Goal: Task Accomplishment & Management: Use online tool/utility

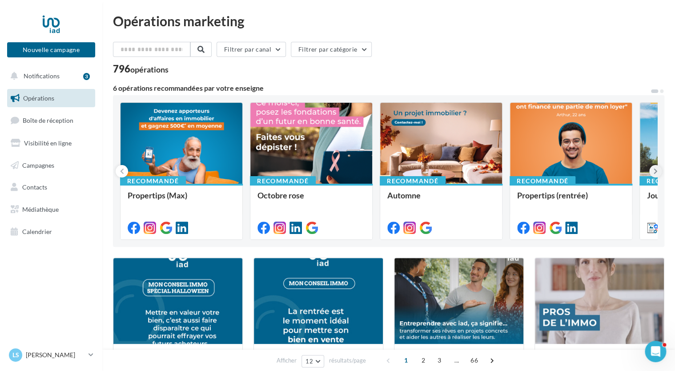
click at [652, 168] on button at bounding box center [655, 171] width 12 height 12
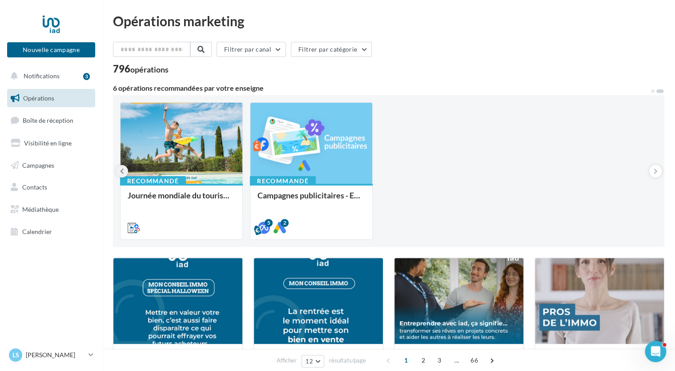
click at [123, 172] on icon at bounding box center [122, 171] width 4 height 9
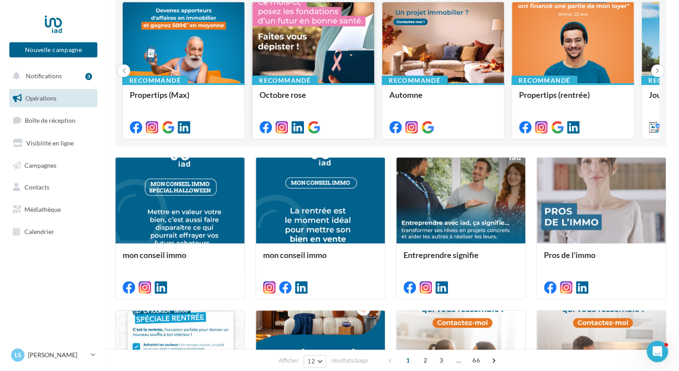
scroll to position [133, 0]
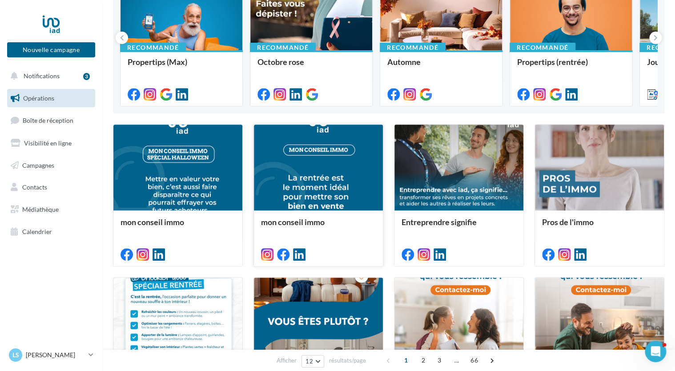
click at [316, 186] on div at bounding box center [318, 167] width 129 height 87
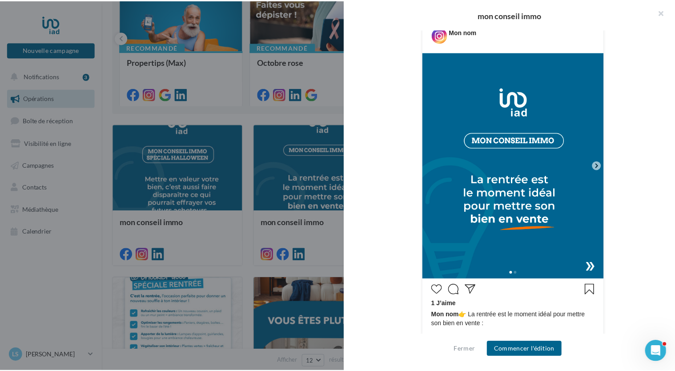
scroll to position [178, 0]
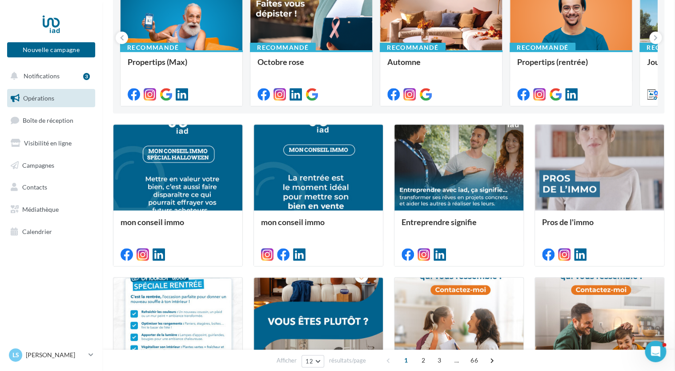
drag, startPoint x: 305, startPoint y: 113, endPoint x: 306, endPoint y: 107, distance: 5.8
click at [53, 167] on span "Campagnes" at bounding box center [38, 165] width 32 height 8
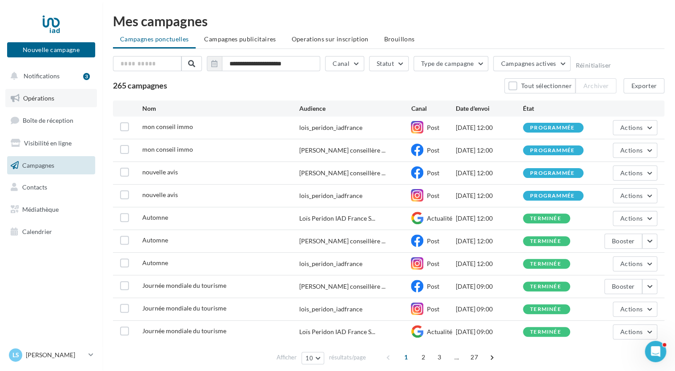
click at [45, 99] on span "Opérations" at bounding box center [38, 98] width 31 height 8
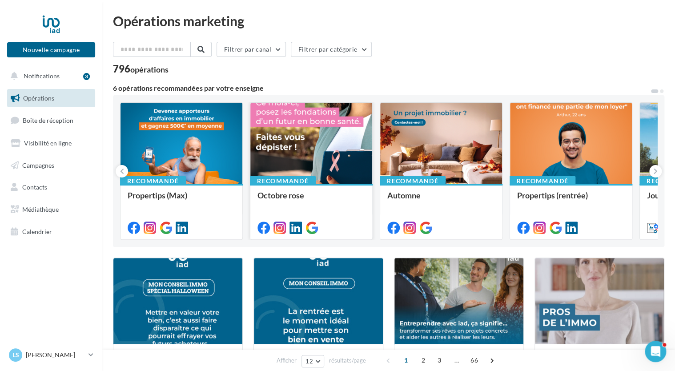
click at [322, 153] on div at bounding box center [311, 144] width 122 height 82
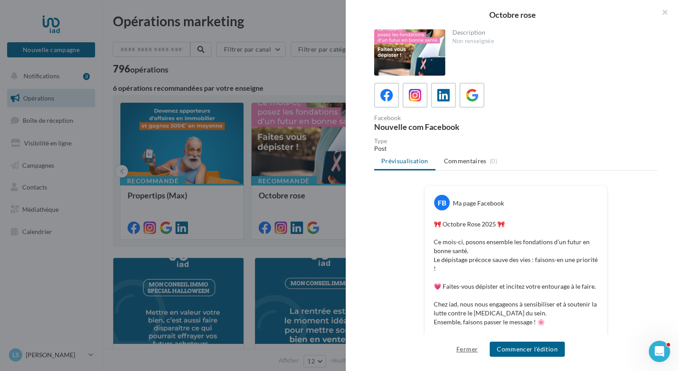
click at [469, 351] on button "Fermer" at bounding box center [467, 349] width 28 height 11
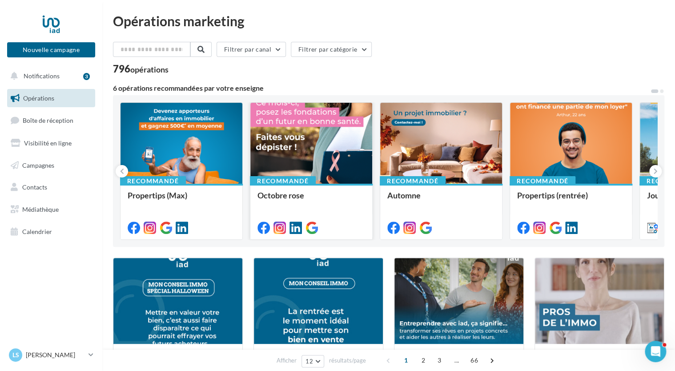
click at [301, 149] on div at bounding box center [311, 144] width 122 height 82
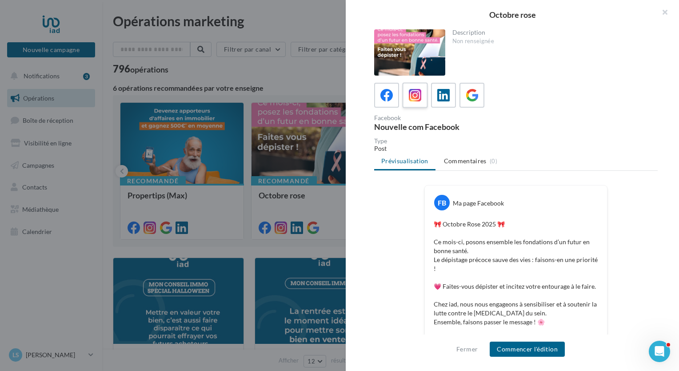
click at [414, 100] on icon at bounding box center [415, 95] width 13 height 13
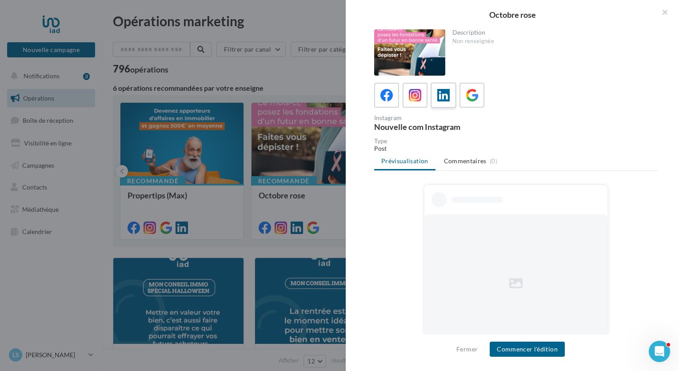
click at [438, 97] on icon at bounding box center [443, 95] width 13 height 13
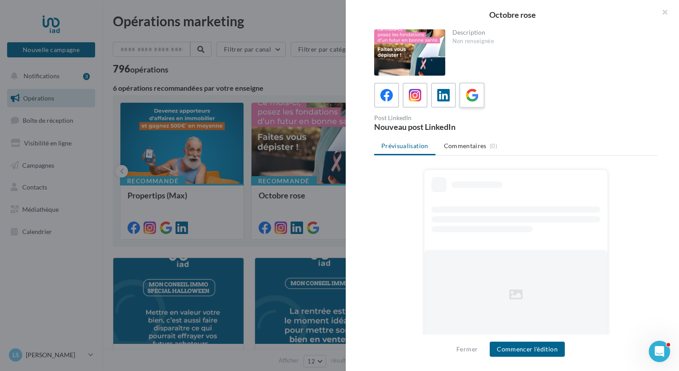
click at [469, 97] on icon at bounding box center [472, 95] width 13 height 13
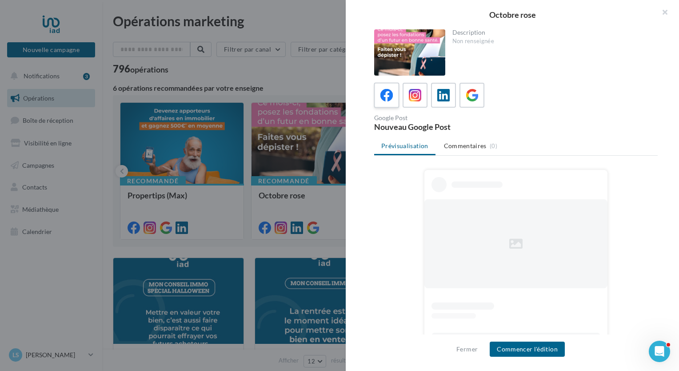
click at [396, 100] on label at bounding box center [386, 94] width 25 height 25
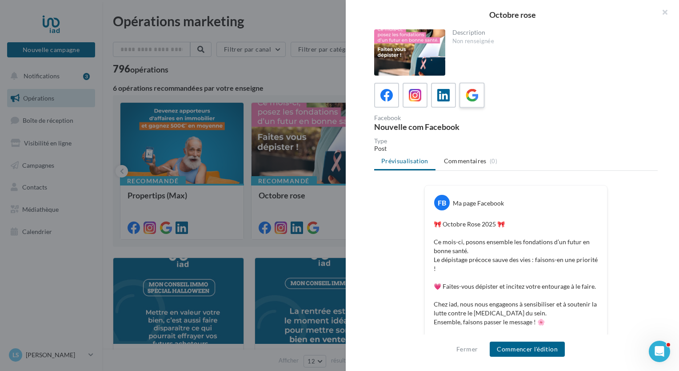
click at [468, 96] on icon at bounding box center [472, 95] width 13 height 13
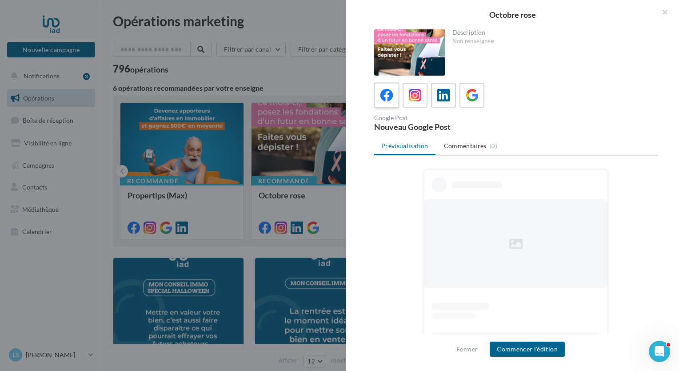
click at [383, 95] on icon at bounding box center [386, 95] width 13 height 13
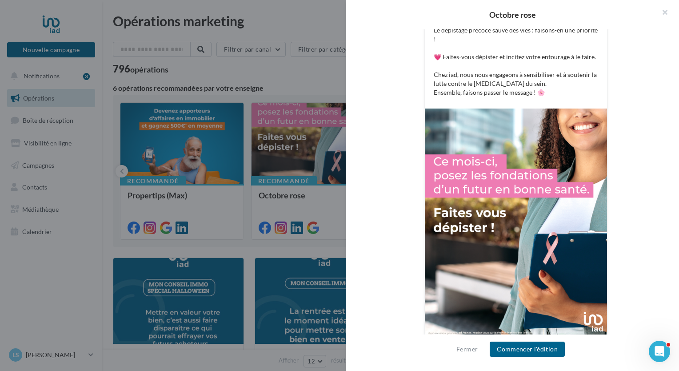
scroll to position [234, 0]
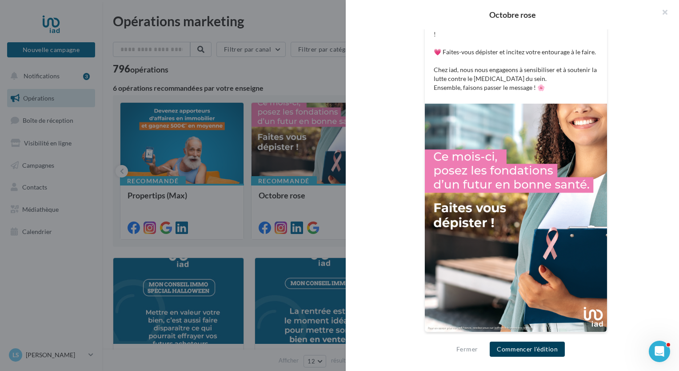
click at [515, 349] on button "Commencer l'édition" at bounding box center [527, 348] width 75 height 15
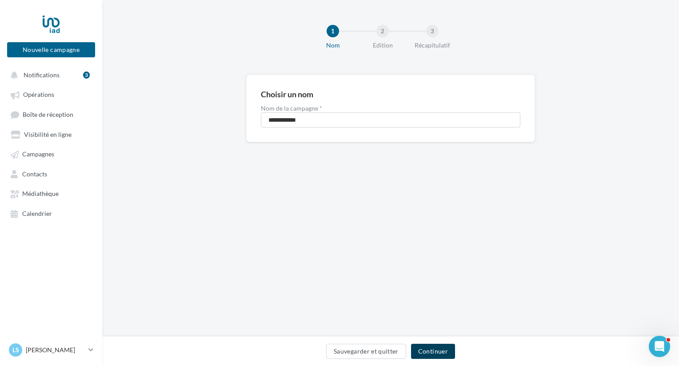
click at [436, 355] on button "Continuer" at bounding box center [433, 351] width 44 height 15
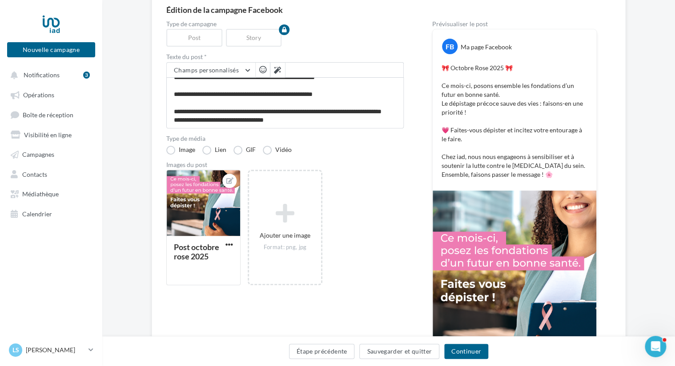
scroll to position [89, 0]
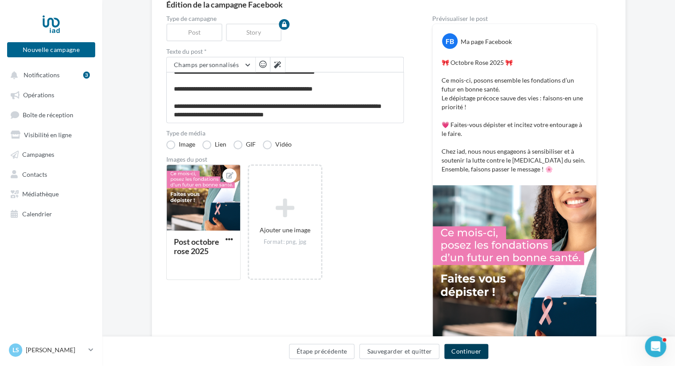
click at [465, 353] on button "Continuer" at bounding box center [466, 351] width 44 height 15
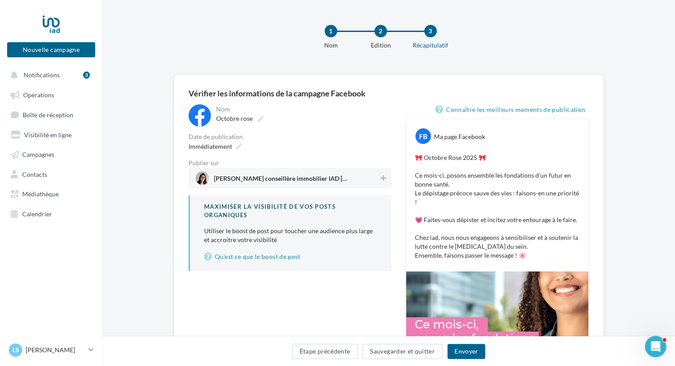
click at [359, 180] on span "[PERSON_NAME] conseillère immobilier IAD [GEOGRAPHIC_DATA]" at bounding box center [287, 178] width 183 height 13
click at [227, 147] on span "Immédiatement" at bounding box center [210, 147] width 44 height 8
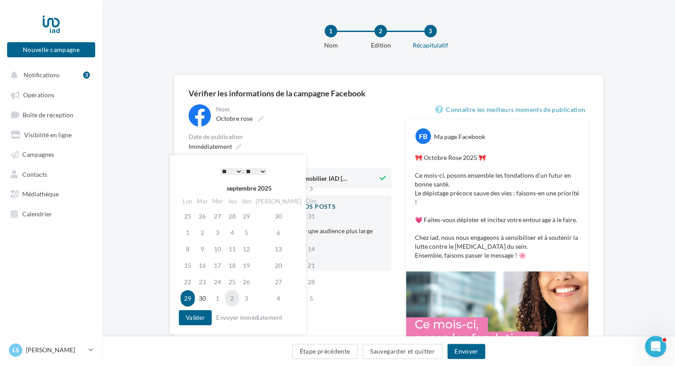
click at [236, 297] on td "2" at bounding box center [232, 298] width 14 height 16
click at [238, 170] on select "* * * * * * * * * * ** ** ** ** ** ** ** ** ** ** ** ** ** **" at bounding box center [231, 171] width 22 height 7
click at [306, 188] on icon at bounding box center [311, 189] width 11 height 6
click at [192, 233] on td "6" at bounding box center [188, 232] width 16 height 16
click at [232, 172] on select "* * * * * * * * * * ** ** ** ** ** ** ** ** ** ** ** ** ** **" at bounding box center [231, 171] width 22 height 7
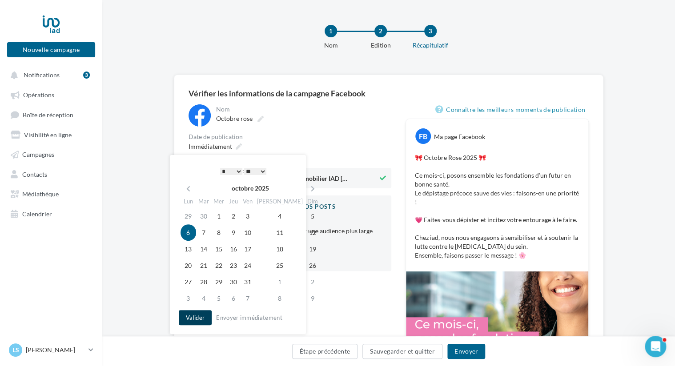
click at [199, 316] on button "Valider" at bounding box center [195, 317] width 33 height 15
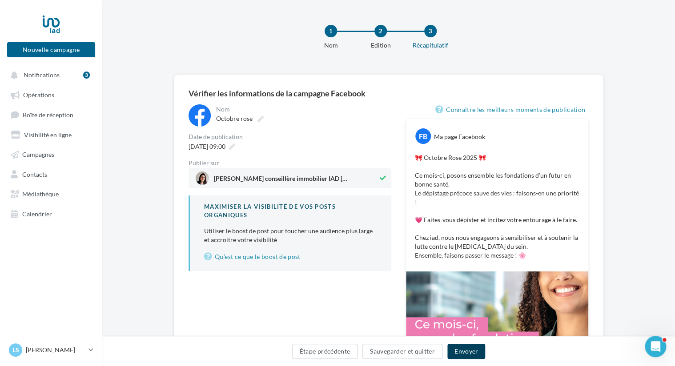
click at [468, 351] on button "Envoyer" at bounding box center [466, 351] width 38 height 15
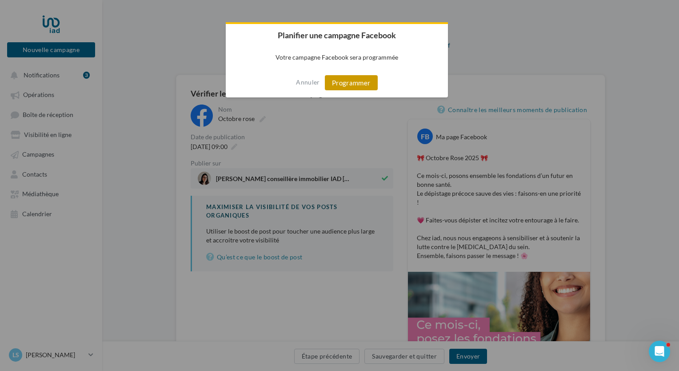
click at [348, 80] on button "Programmer" at bounding box center [351, 82] width 53 height 15
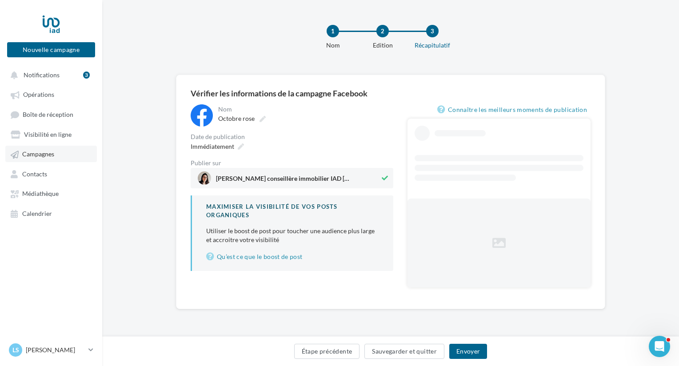
click at [42, 156] on span "Campagnes" at bounding box center [38, 155] width 32 height 8
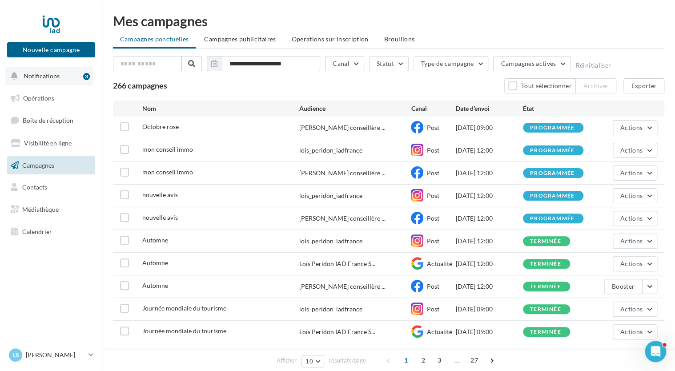
click at [61, 74] on button "Notifications 3" at bounding box center [49, 76] width 88 height 19
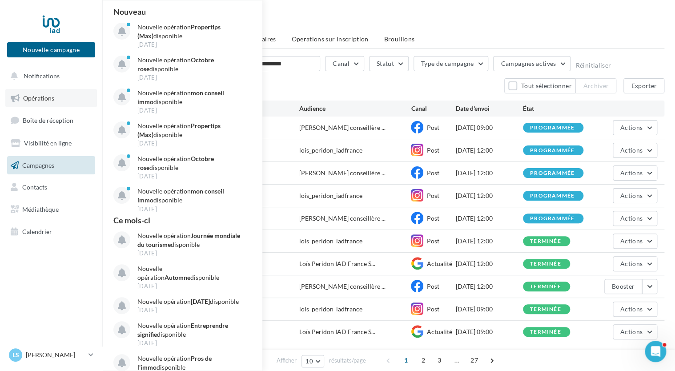
click at [51, 96] on span "Opérations" at bounding box center [38, 98] width 31 height 8
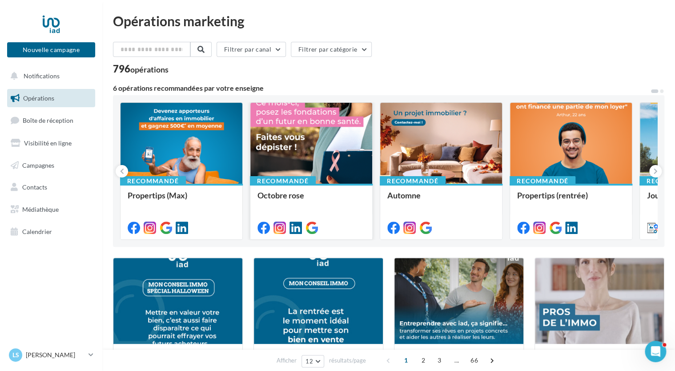
click at [341, 144] on div at bounding box center [311, 144] width 122 height 82
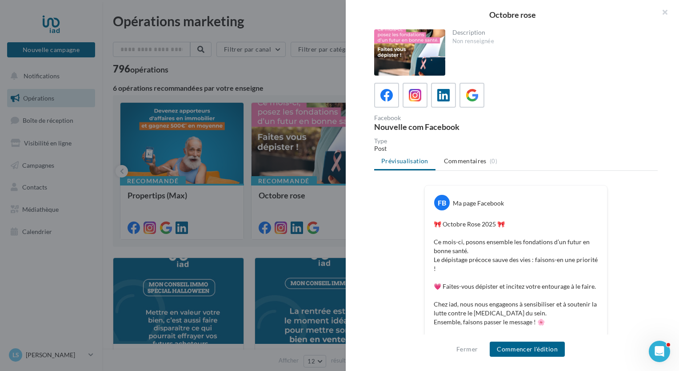
click at [416, 107] on div "Facebook Nouvelle com Facebook" at bounding box center [516, 107] width 284 height 48
click at [432, 79] on div "Description Non renseignée Facebook Nouvelle com Facebook Type Post Prévisualis…" at bounding box center [516, 185] width 340 height 313
click at [416, 93] on icon at bounding box center [415, 95] width 13 height 13
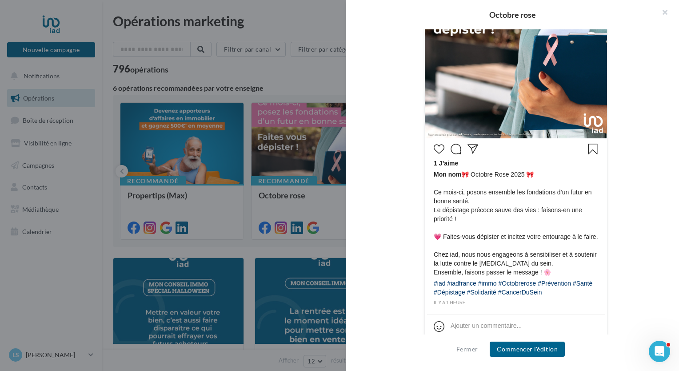
scroll to position [319, 0]
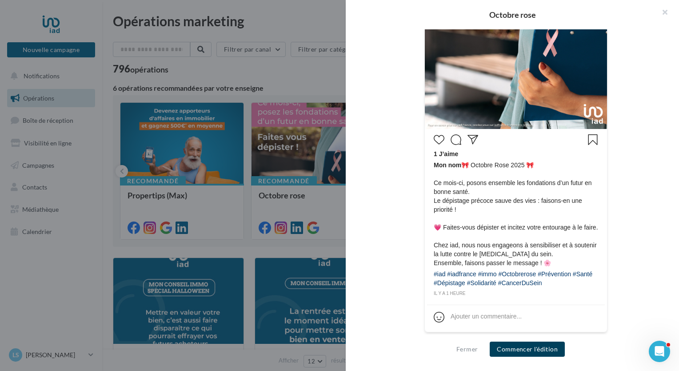
click at [523, 352] on button "Commencer l'édition" at bounding box center [527, 348] width 75 height 15
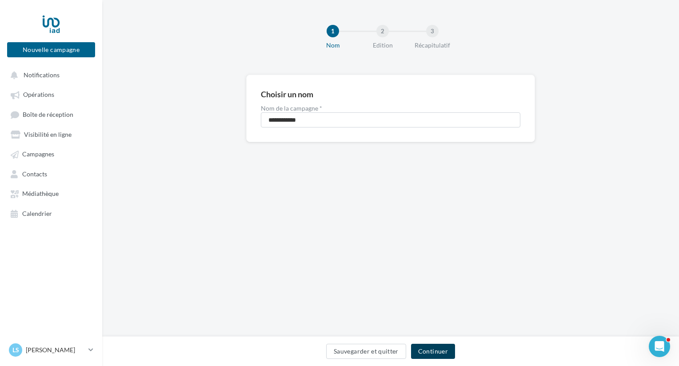
click at [438, 356] on button "Continuer" at bounding box center [433, 351] width 44 height 15
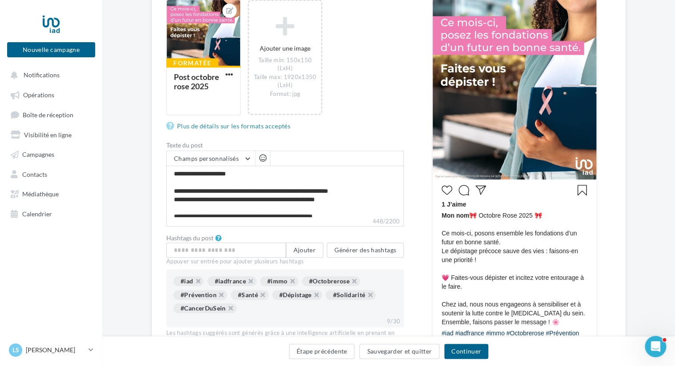
scroll to position [178, 0]
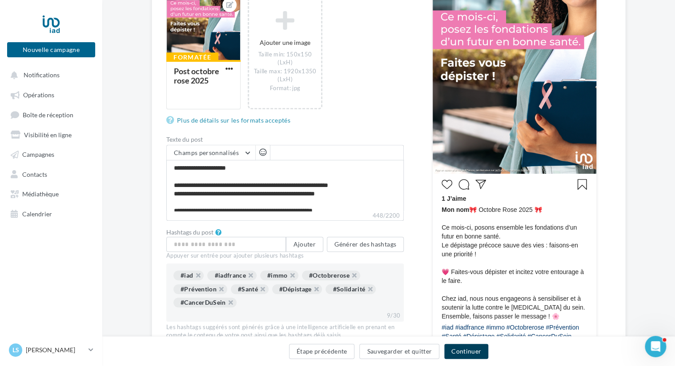
click at [462, 352] on button "Continuer" at bounding box center [466, 351] width 44 height 15
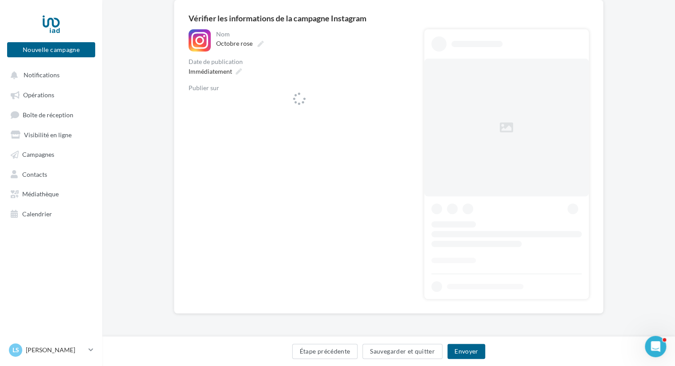
scroll to position [75, 0]
click at [287, 100] on span "lois_peridon_iadfrance" at bounding box center [297, 103] width 202 height 13
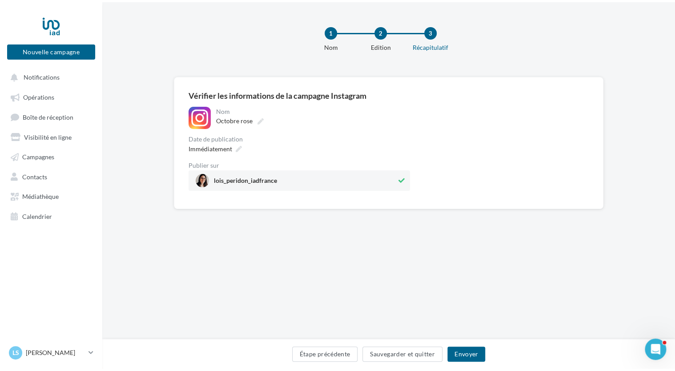
scroll to position [0, 0]
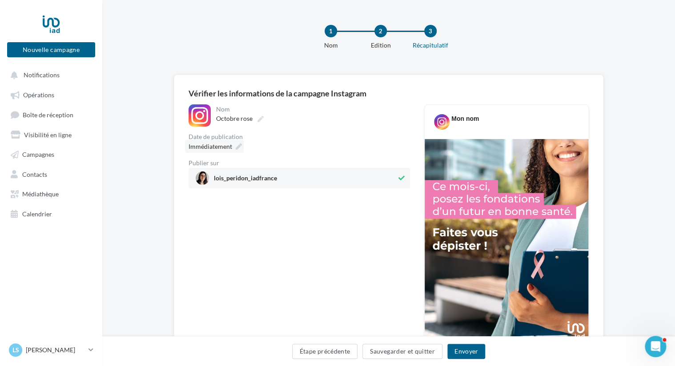
click at [233, 146] on div "Immédiatement" at bounding box center [214, 146] width 59 height 13
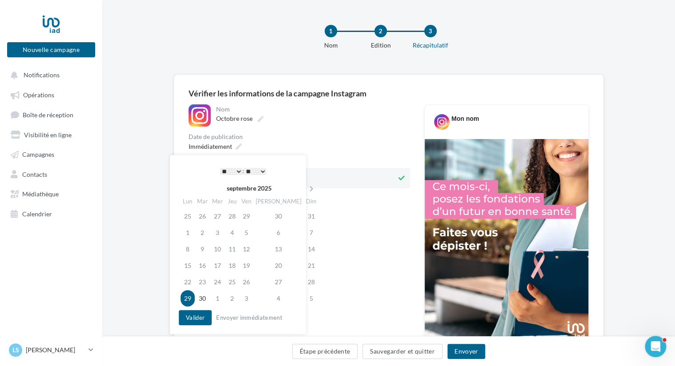
click at [235, 172] on select "* * * * * * * * * * ** ** ** ** ** ** ** ** ** ** ** ** ** **" at bounding box center [231, 171] width 22 height 7
click at [306, 188] on icon at bounding box center [311, 189] width 11 height 6
click at [186, 228] on td "6" at bounding box center [188, 232] width 16 height 16
click at [192, 324] on button "Valider" at bounding box center [195, 317] width 33 height 15
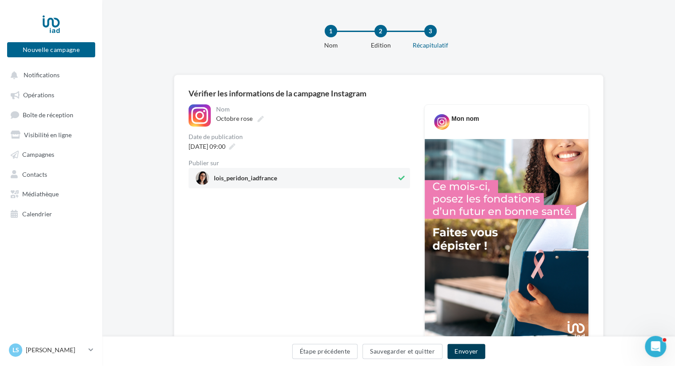
click at [466, 351] on button "Envoyer" at bounding box center [466, 351] width 38 height 15
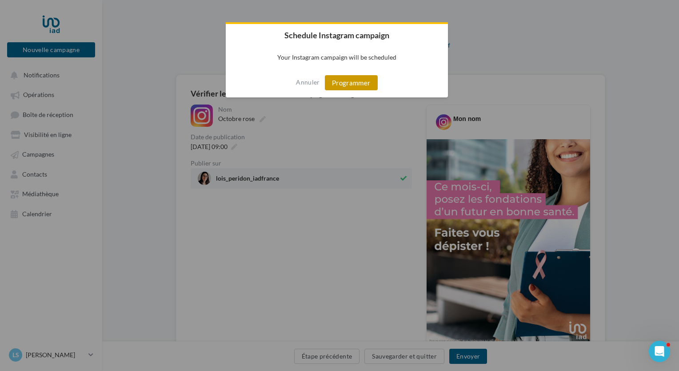
click at [341, 82] on button "Programmer" at bounding box center [351, 82] width 53 height 15
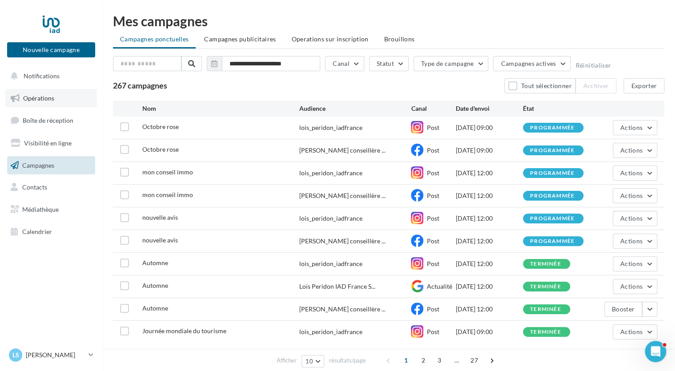
click at [44, 100] on span "Opérations" at bounding box center [38, 98] width 31 height 8
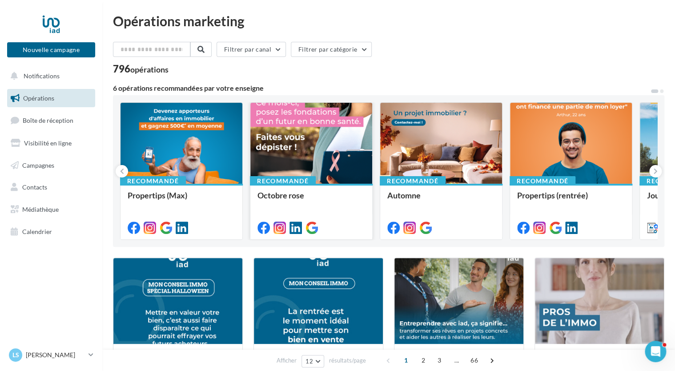
click at [331, 151] on div at bounding box center [311, 144] width 122 height 82
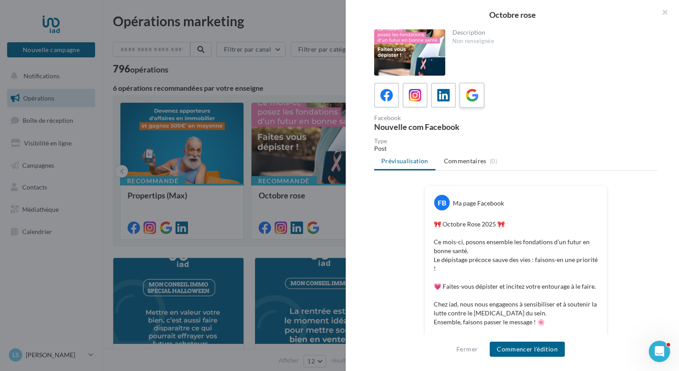
click at [474, 96] on icon at bounding box center [472, 95] width 13 height 13
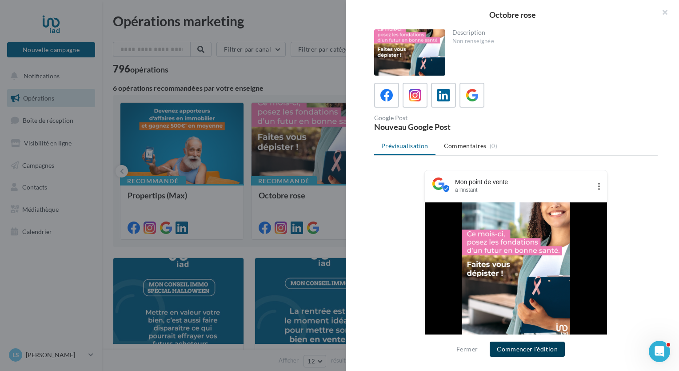
click at [526, 348] on button "Commencer l'édition" at bounding box center [527, 348] width 75 height 15
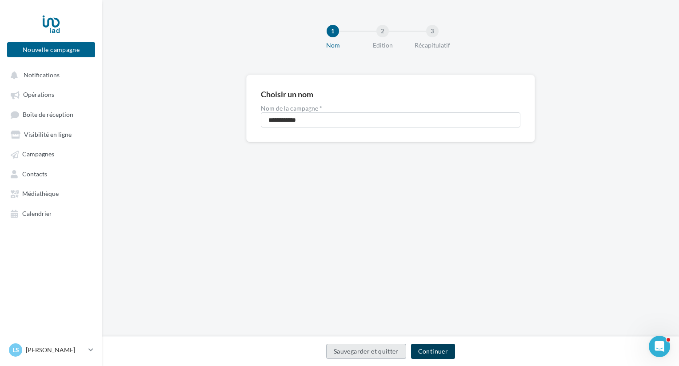
click at [430, 351] on button "Continuer" at bounding box center [433, 351] width 44 height 15
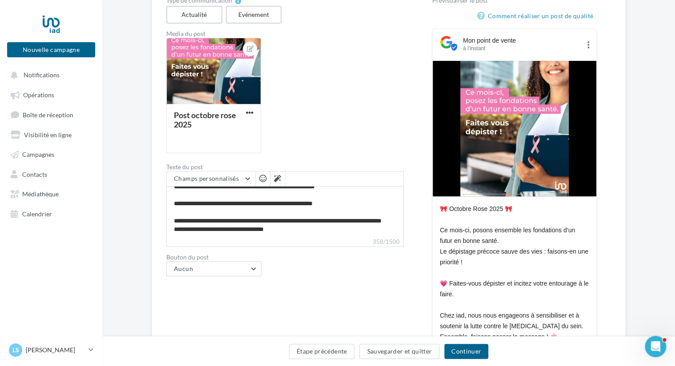
scroll to position [128, 0]
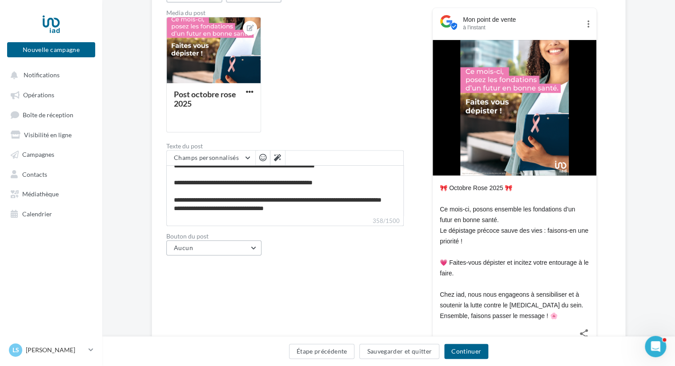
click at [250, 246] on button "Aucun" at bounding box center [213, 247] width 95 height 15
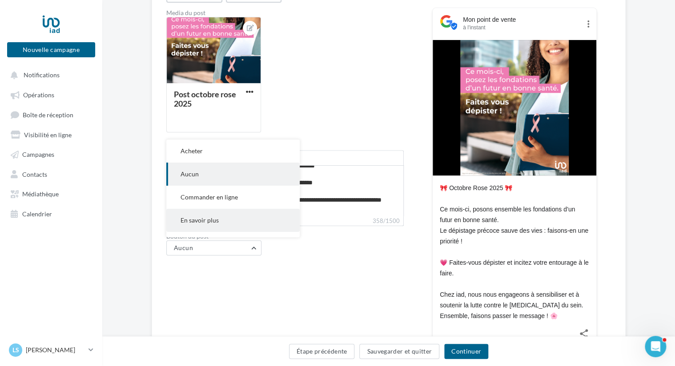
click at [240, 216] on button "En savoir plus" at bounding box center [232, 220] width 133 height 23
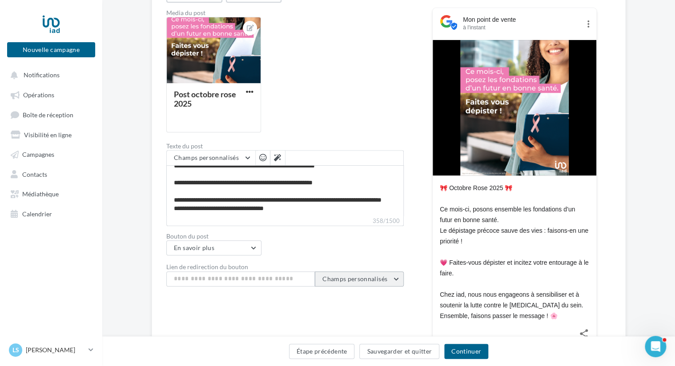
click at [368, 280] on span "Champs personnalisés" at bounding box center [354, 279] width 65 height 8
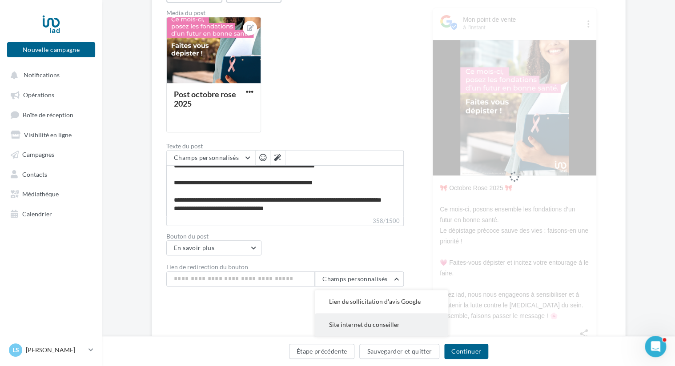
click at [372, 324] on span "Site internet du conseiller" at bounding box center [364, 325] width 71 height 8
type input "**********"
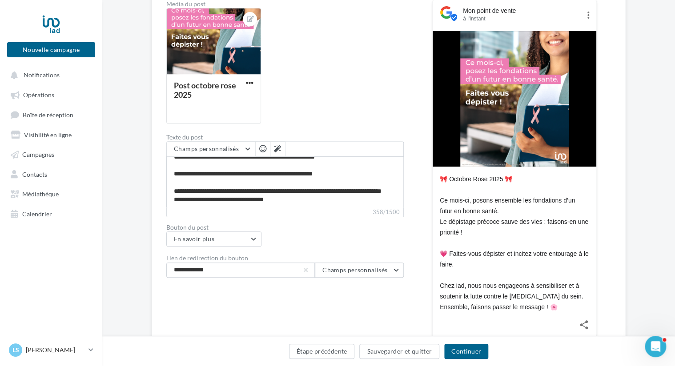
scroll to position [188, 0]
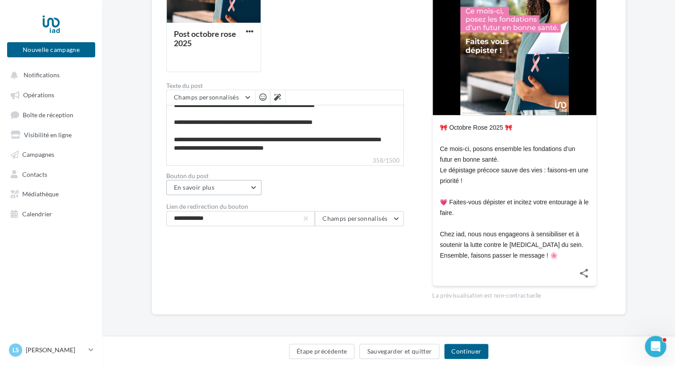
click at [247, 184] on button "En savoir plus" at bounding box center [213, 187] width 95 height 15
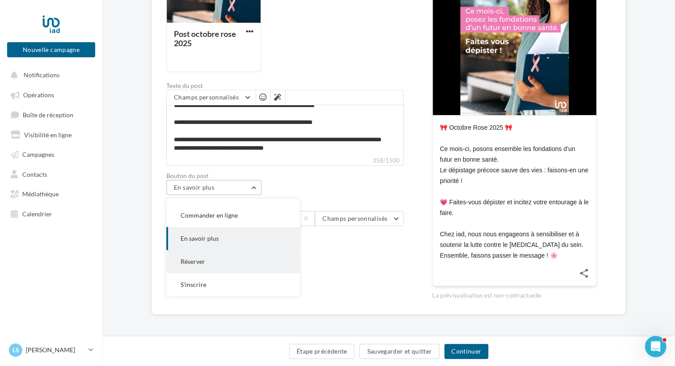
scroll to position [0, 0]
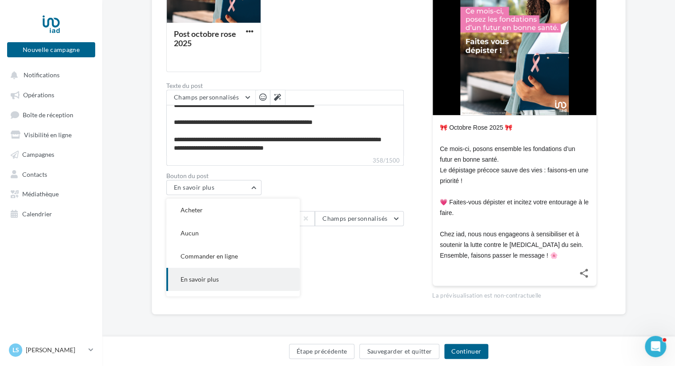
drag, startPoint x: 350, startPoint y: 270, endPoint x: 352, endPoint y: 275, distance: 5.0
click at [349, 270] on div "Type de communication Actualité Evénement Media du post Post octobre rose 2025 …" at bounding box center [284, 108] width 237 height 384
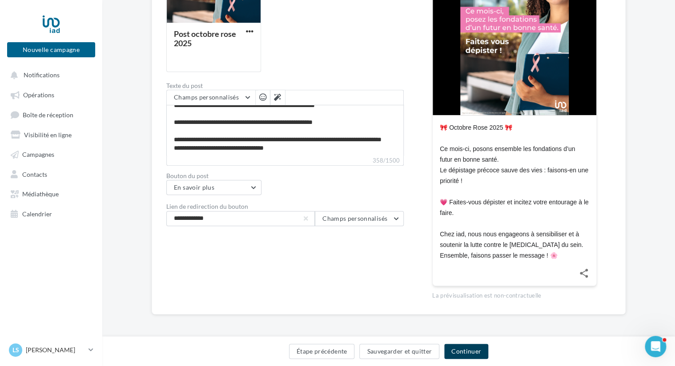
click at [460, 353] on button "Continuer" at bounding box center [466, 351] width 44 height 15
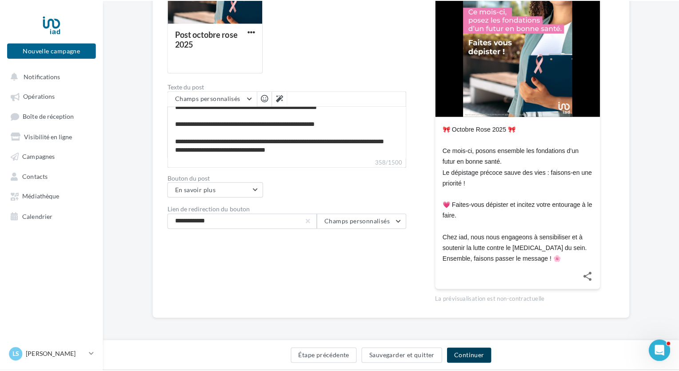
scroll to position [48, 0]
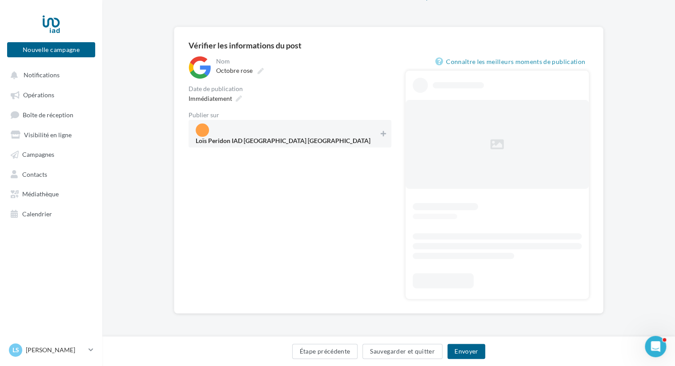
click at [352, 125] on span "Loïs Peridon IAD France Saint-Dizier" at bounding box center [287, 134] width 183 height 20
click at [211, 99] on span "Immédiatement" at bounding box center [210, 99] width 44 height 8
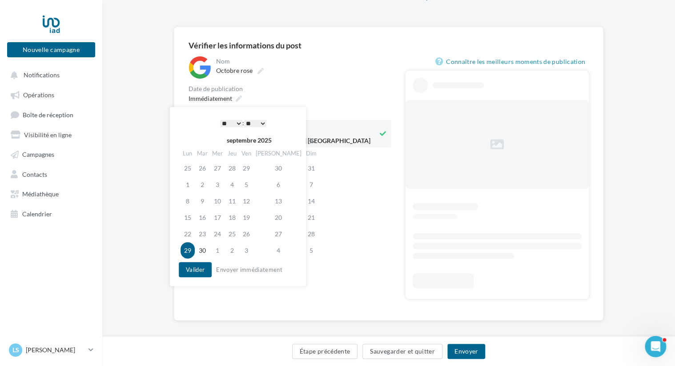
click at [306, 139] on icon at bounding box center [311, 141] width 11 height 6
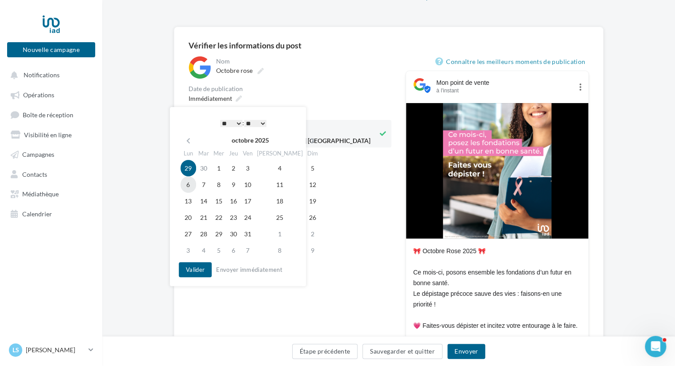
click at [193, 184] on td "6" at bounding box center [188, 184] width 16 height 16
click at [238, 124] on select "* * * * * * * * * * ** ** ** ** ** ** ** ** ** ** ** ** ** **" at bounding box center [231, 123] width 22 height 7
click at [193, 271] on button "Valider" at bounding box center [195, 269] width 33 height 15
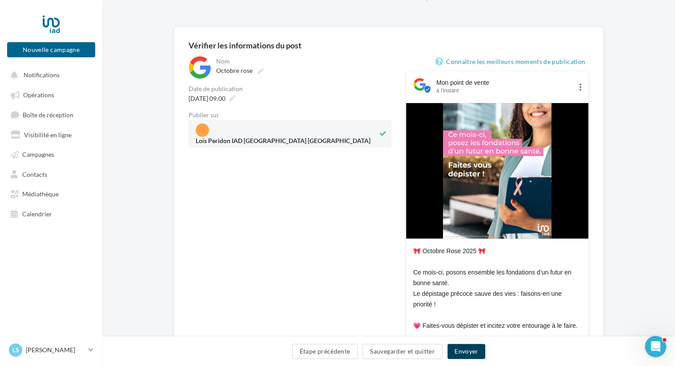
click at [460, 350] on button "Envoyer" at bounding box center [466, 351] width 38 height 15
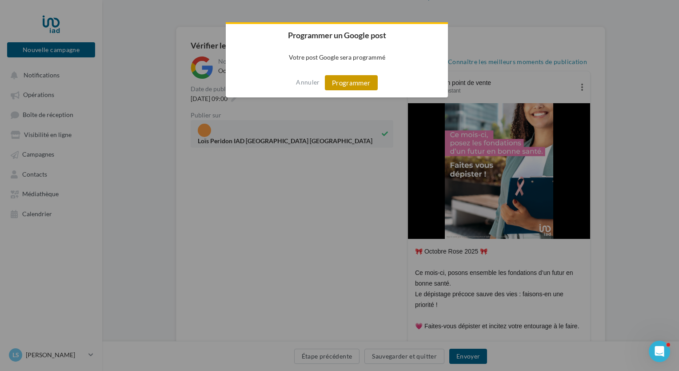
click at [359, 83] on button "Programmer" at bounding box center [351, 82] width 53 height 15
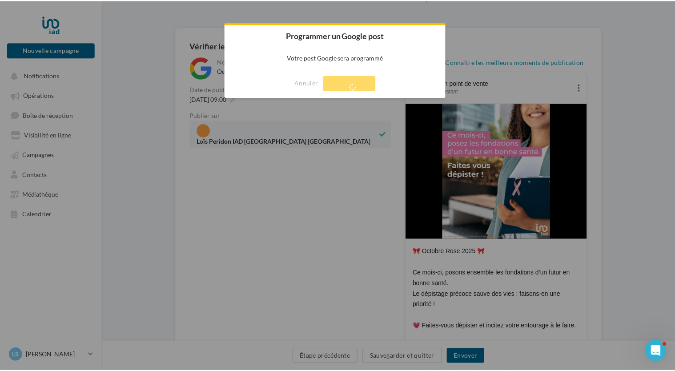
scroll to position [14, 0]
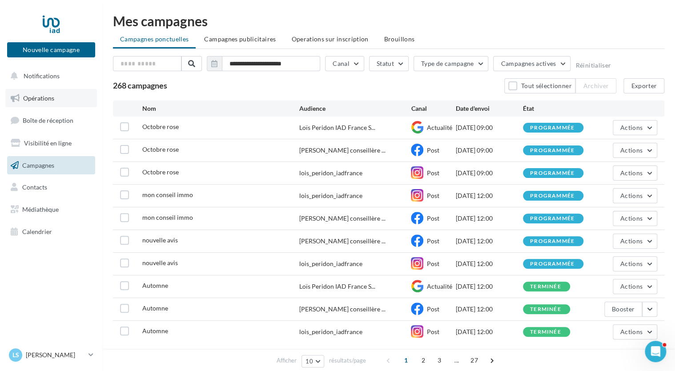
click at [55, 100] on link "Opérations" at bounding box center [51, 98] width 92 height 19
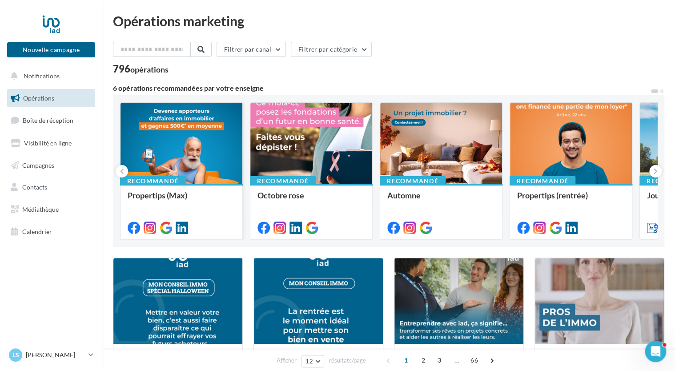
click at [185, 163] on div at bounding box center [181, 144] width 122 height 82
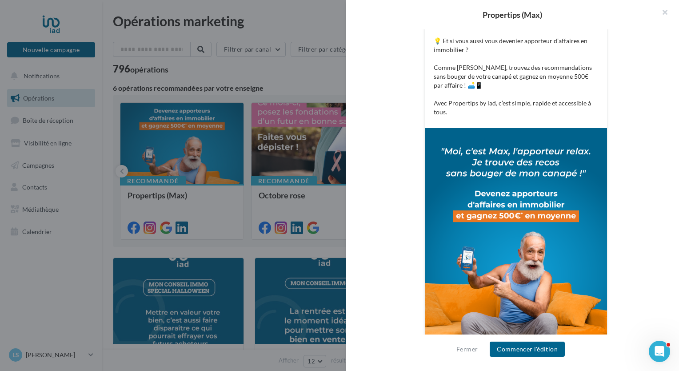
scroll to position [199, 0]
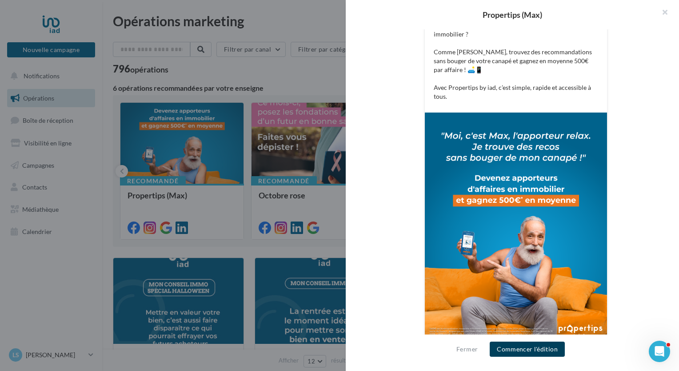
click at [524, 352] on button "Commencer l'édition" at bounding box center [527, 348] width 75 height 15
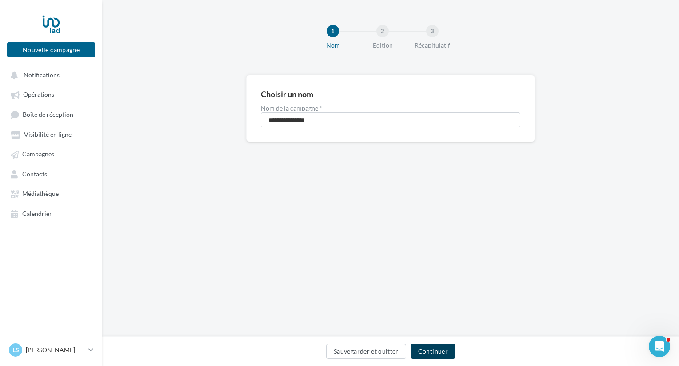
click at [427, 352] on button "Continuer" at bounding box center [433, 351] width 44 height 15
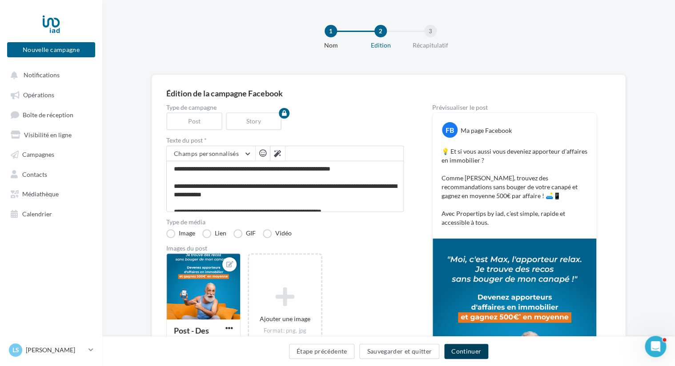
click at [470, 355] on button "Continuer" at bounding box center [466, 351] width 44 height 15
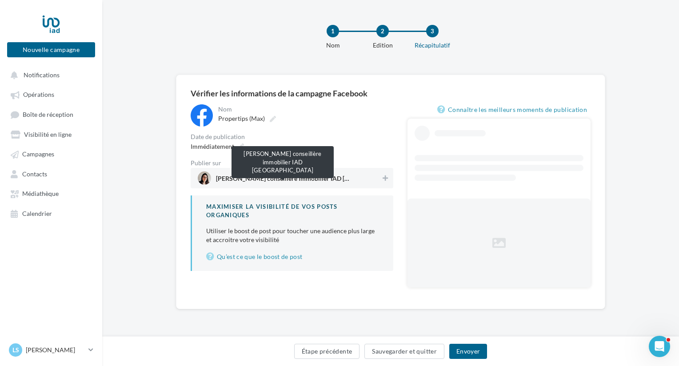
click at [244, 176] on span "Loïs Peridon conseillère immobilier IAD France" at bounding box center [282, 181] width 133 height 10
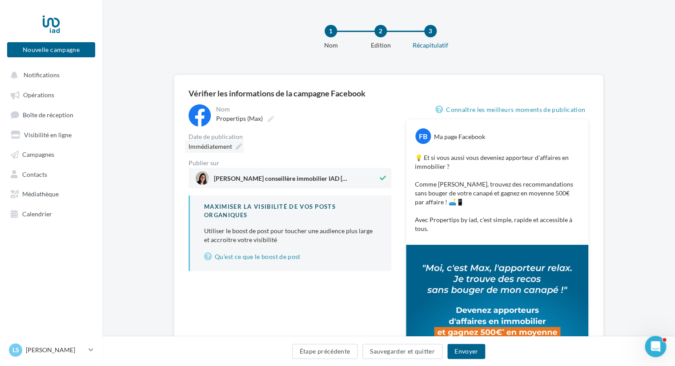
click at [210, 146] on span "Immédiatement" at bounding box center [210, 147] width 44 height 8
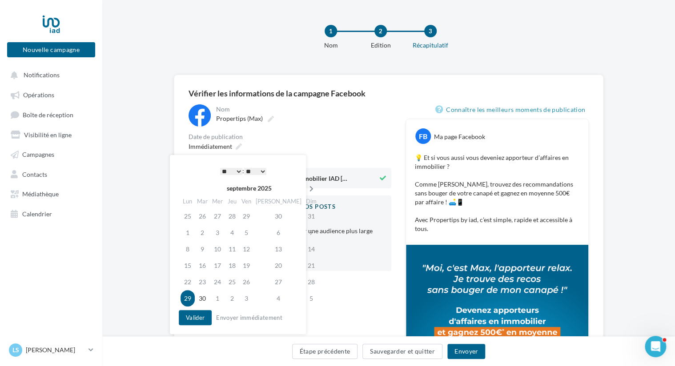
click at [306, 188] on icon at bounding box center [311, 189] width 11 height 6
click at [220, 234] on td "8" at bounding box center [218, 232] width 15 height 16
click at [235, 172] on select "* * * * * * * * * * ** ** ** ** ** ** ** ** ** ** ** ** ** **" at bounding box center [231, 171] width 22 height 7
click at [200, 314] on button "Valider" at bounding box center [195, 317] width 33 height 15
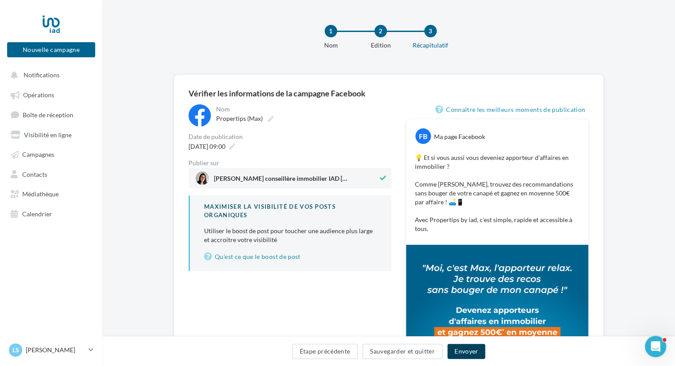
click at [461, 351] on button "Envoyer" at bounding box center [466, 351] width 38 height 15
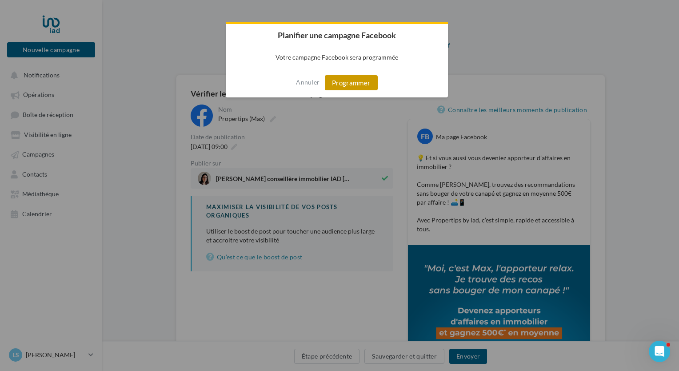
click at [351, 81] on button "Programmer" at bounding box center [351, 82] width 53 height 15
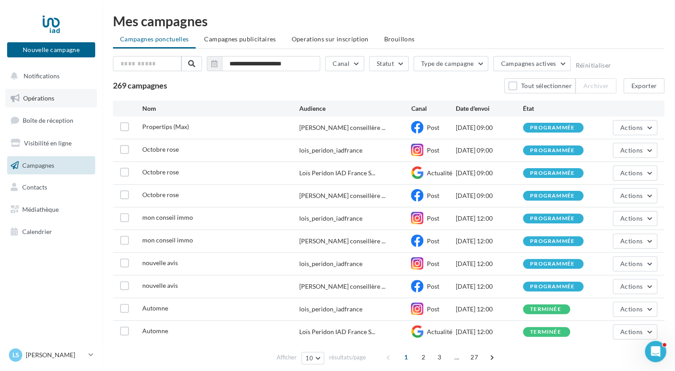
click at [44, 97] on span "Opérations" at bounding box center [38, 98] width 31 height 8
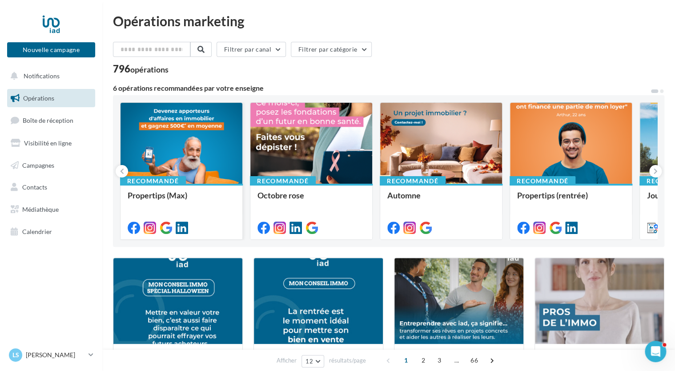
click at [201, 168] on div at bounding box center [181, 144] width 122 height 82
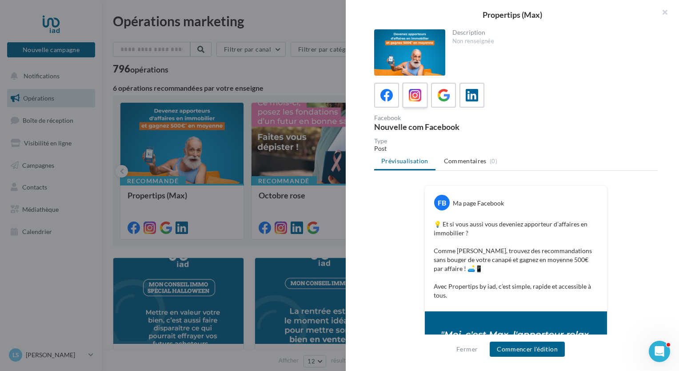
click at [414, 99] on icon at bounding box center [415, 95] width 13 height 13
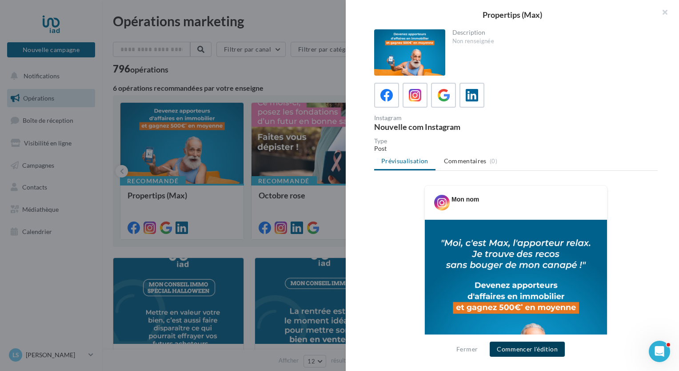
click at [516, 349] on button "Commencer l'édition" at bounding box center [527, 348] width 75 height 15
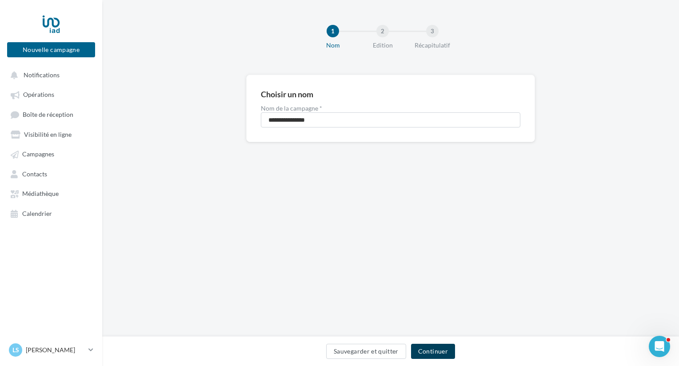
click at [431, 349] on button "Continuer" at bounding box center [433, 351] width 44 height 15
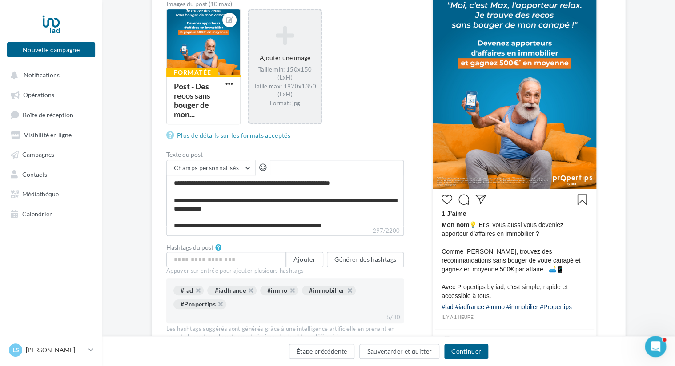
scroll to position [222, 0]
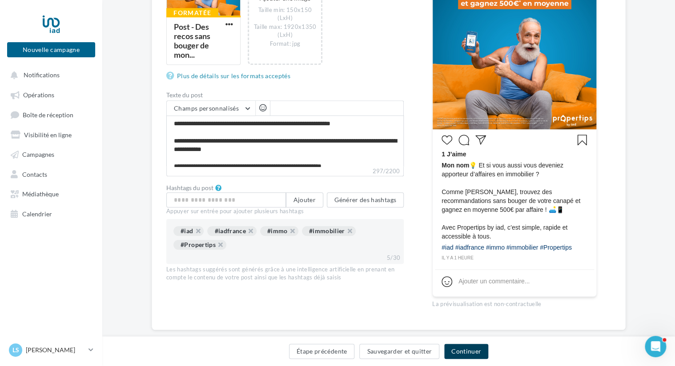
click at [457, 351] on button "Continuer" at bounding box center [466, 351] width 44 height 15
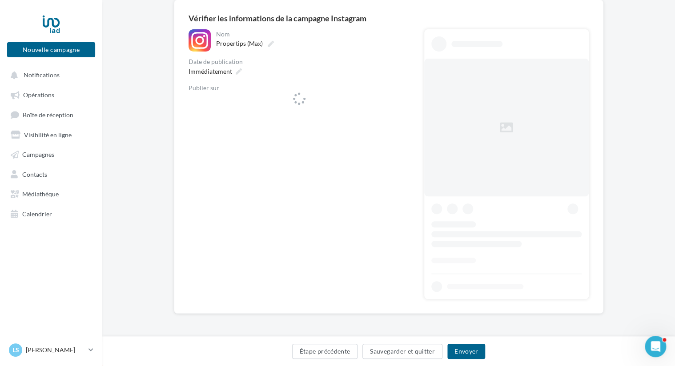
scroll to position [75, 0]
click at [240, 98] on span "lois_peridon_iadfrance" at bounding box center [297, 103] width 202 height 13
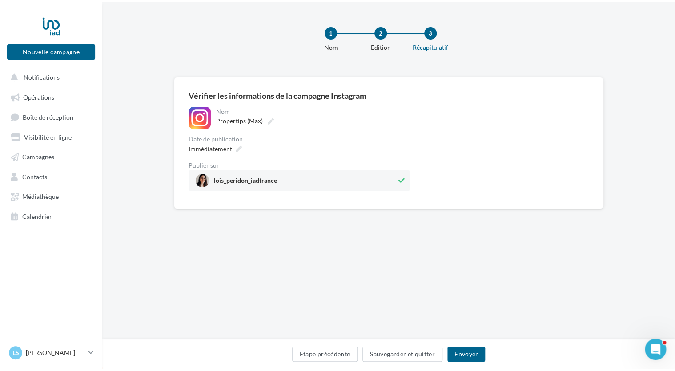
scroll to position [0, 0]
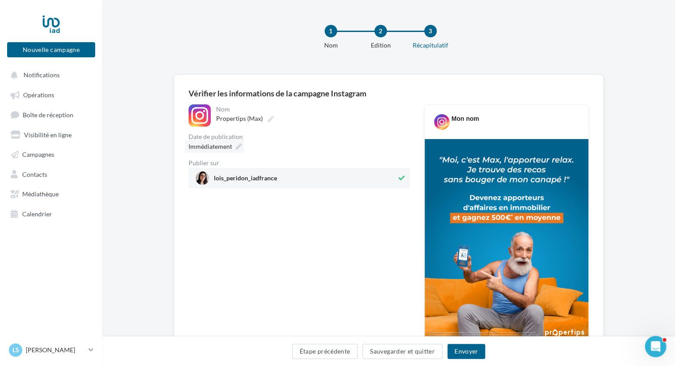
click at [229, 145] on span "Immédiatement" at bounding box center [210, 147] width 44 height 8
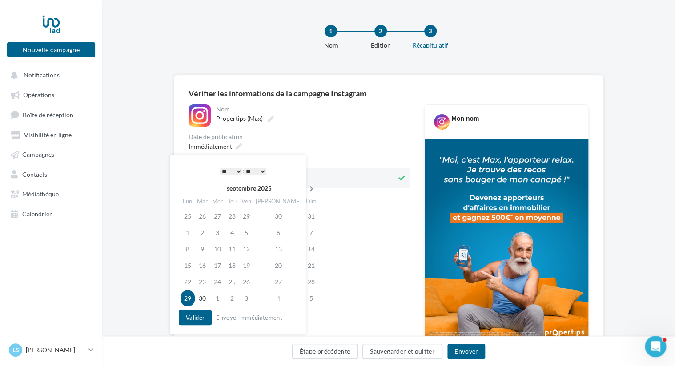
click at [306, 186] on icon at bounding box center [311, 189] width 11 height 6
click at [222, 234] on td "8" at bounding box center [218, 232] width 15 height 16
click at [233, 170] on select "* * * * * * * * * * ** ** ** ** ** ** ** ** ** ** ** ** ** **" at bounding box center [231, 171] width 22 height 7
click at [195, 316] on button "Valider" at bounding box center [195, 317] width 33 height 15
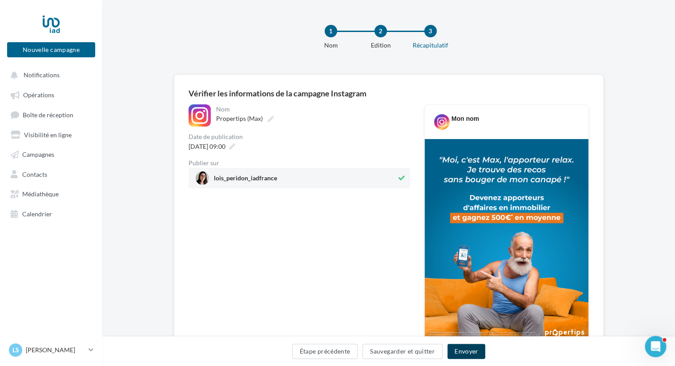
click at [462, 352] on button "Envoyer" at bounding box center [466, 351] width 38 height 15
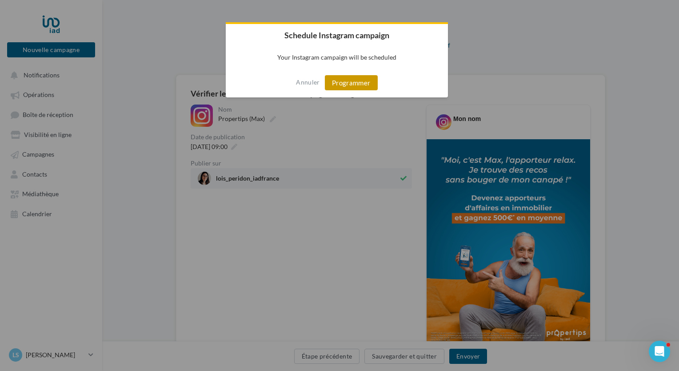
click at [348, 79] on button "Programmer" at bounding box center [351, 82] width 53 height 15
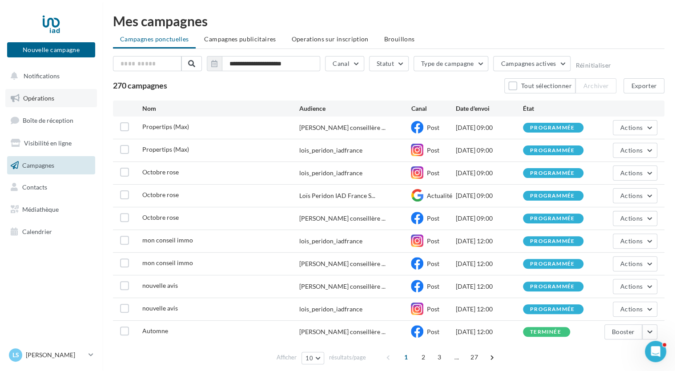
click at [39, 97] on span "Opérations" at bounding box center [38, 98] width 31 height 8
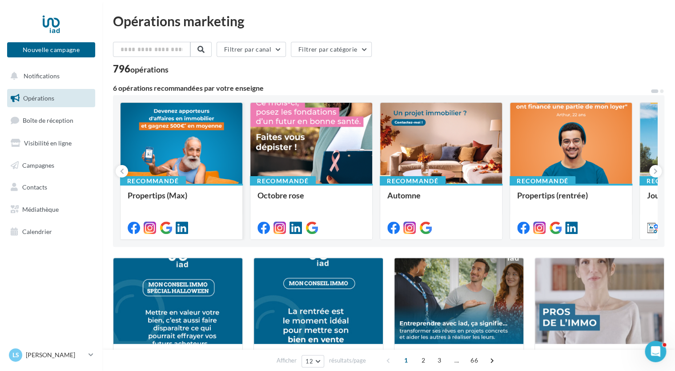
click at [170, 150] on div at bounding box center [181, 144] width 122 height 82
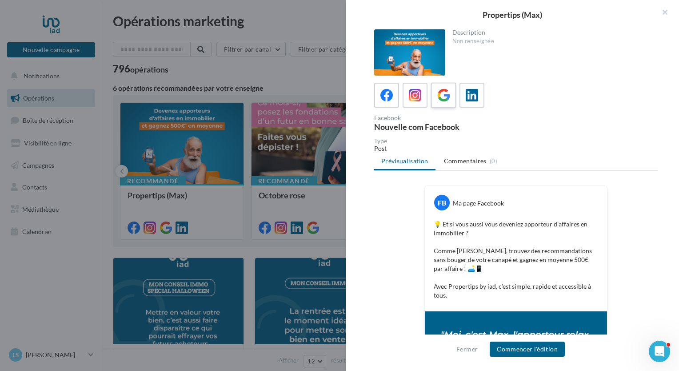
click at [439, 95] on icon at bounding box center [443, 95] width 13 height 13
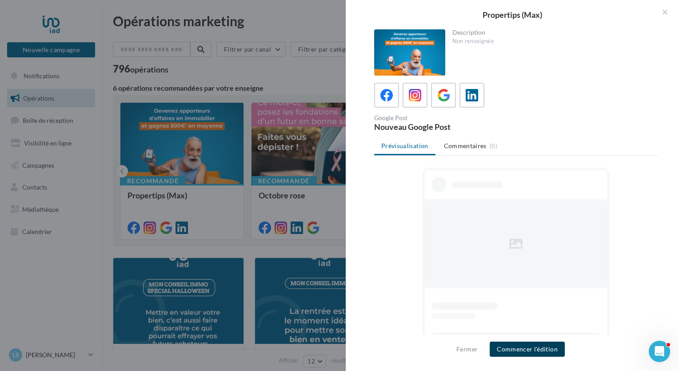
click at [525, 349] on button "Commencer l'édition" at bounding box center [527, 348] width 75 height 15
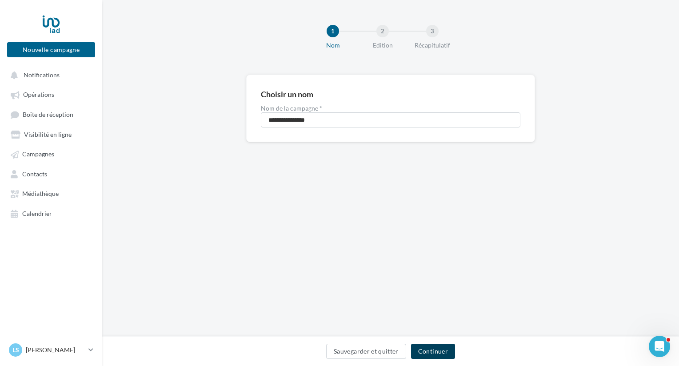
click at [428, 353] on button "Continuer" at bounding box center [433, 351] width 44 height 15
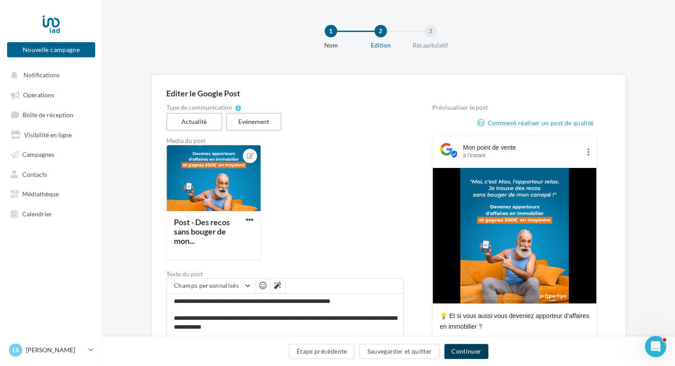
click at [469, 351] on button "Continuer" at bounding box center [466, 351] width 44 height 15
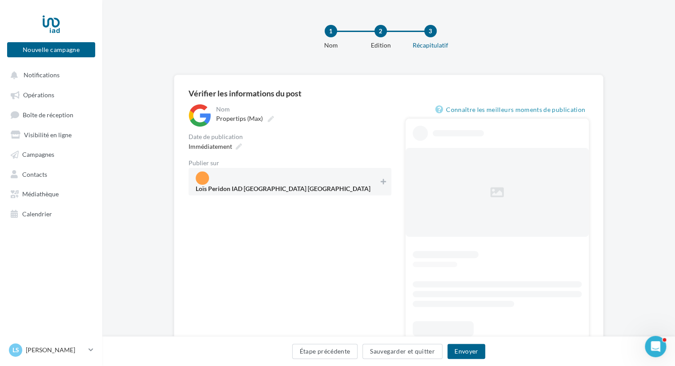
click at [360, 180] on span "Loïs Peridon IAD [GEOGRAPHIC_DATA] [GEOGRAPHIC_DATA]" at bounding box center [287, 182] width 183 height 20
click at [226, 147] on span "Immédiatement" at bounding box center [210, 147] width 44 height 8
click at [338, 141] on div "Immédiatement" at bounding box center [289, 146] width 203 height 13
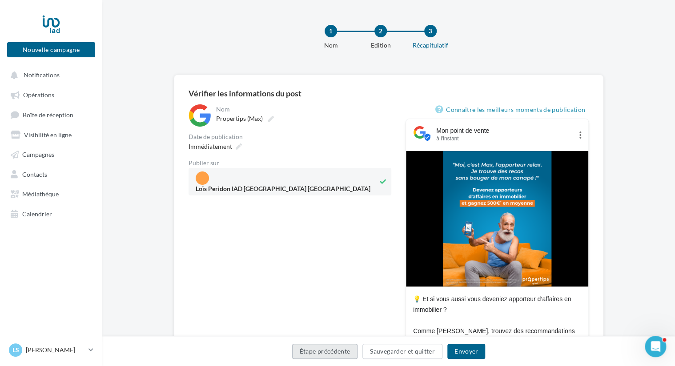
click at [336, 354] on button "Étape précédente" at bounding box center [325, 351] width 66 height 15
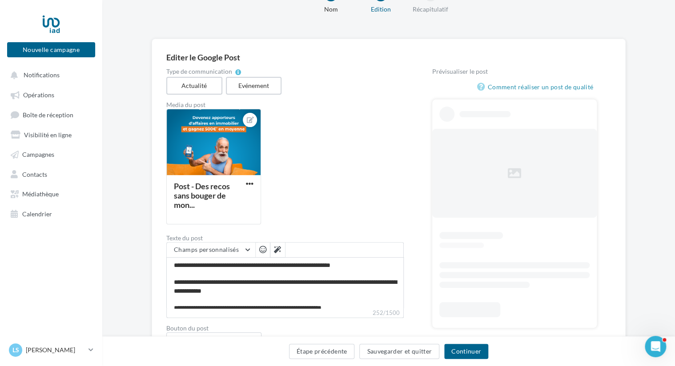
scroll to position [84, 0]
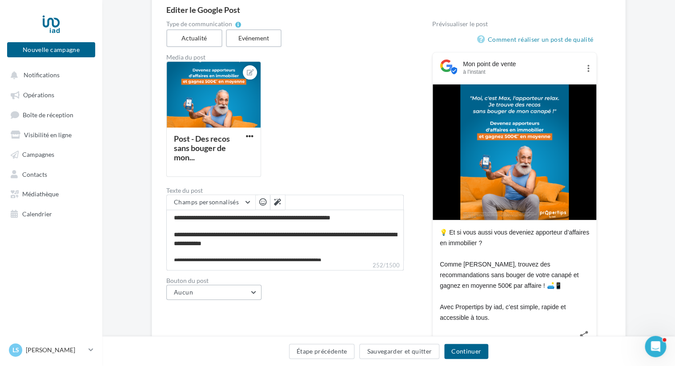
click at [248, 292] on button "Aucun" at bounding box center [213, 292] width 95 height 15
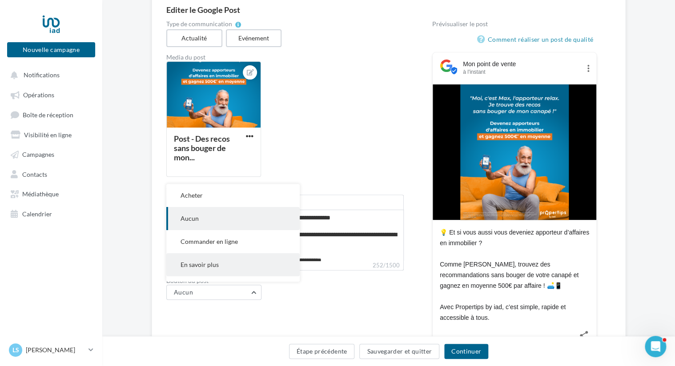
click at [249, 260] on button "En savoir plus" at bounding box center [232, 264] width 133 height 23
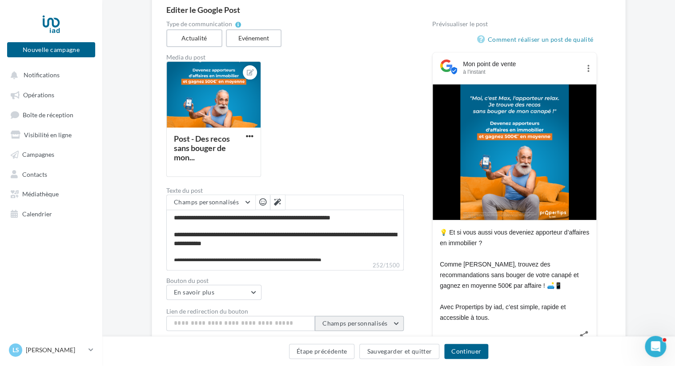
click at [359, 323] on span "Champs personnalisés" at bounding box center [354, 324] width 65 height 8
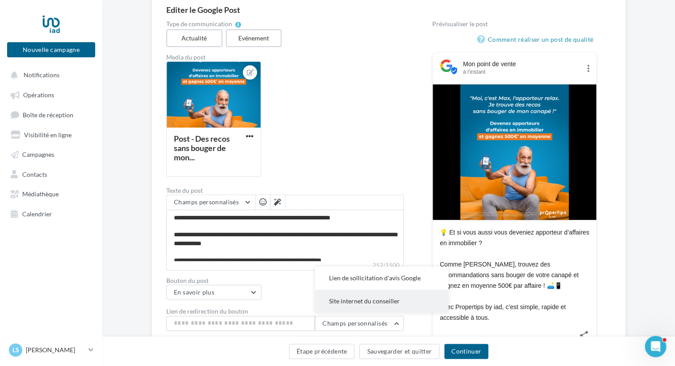
click at [364, 300] on span "Site internet du conseiller" at bounding box center [364, 301] width 71 height 8
type input "**********"
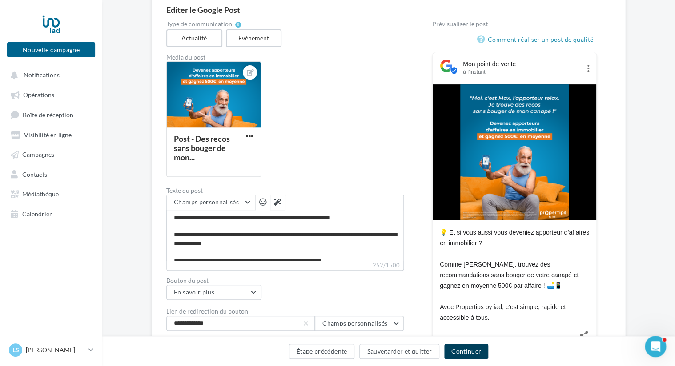
click at [466, 353] on button "Continuer" at bounding box center [466, 351] width 44 height 15
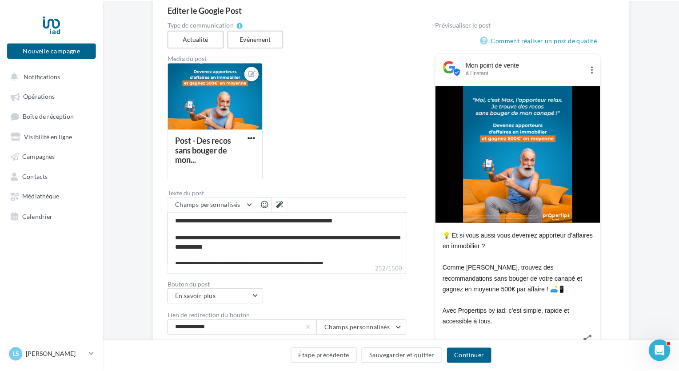
scroll to position [48, 0]
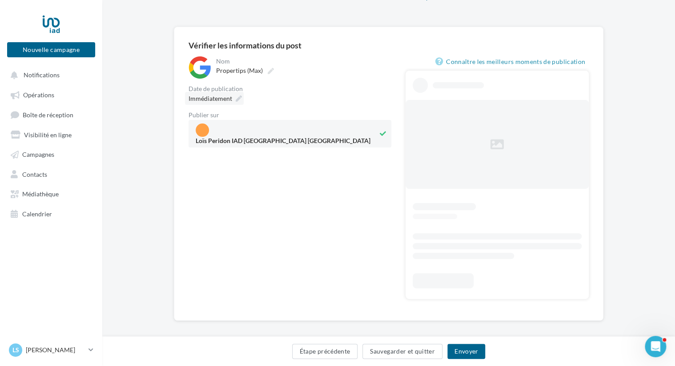
click at [228, 100] on span "Immédiatement" at bounding box center [210, 99] width 44 height 8
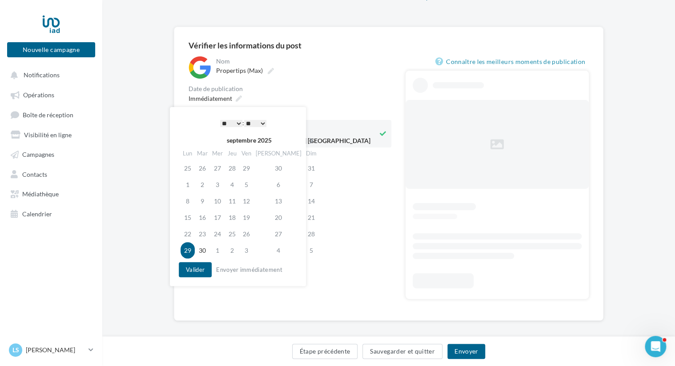
click at [304, 144] on th at bounding box center [312, 140] width 16 height 13
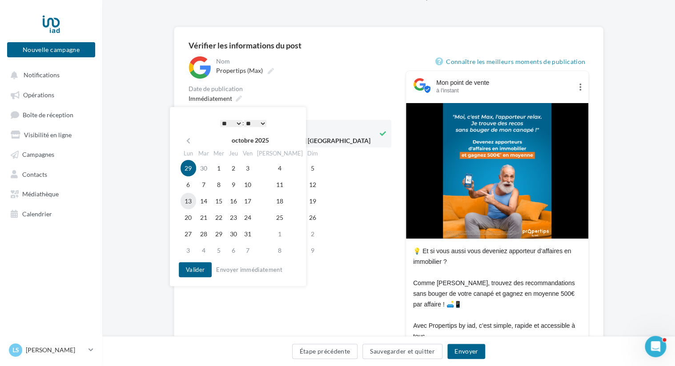
click at [188, 197] on td "13" at bounding box center [188, 201] width 16 height 16
click at [232, 123] on select "* * * * * * * * * * ** ** ** ** ** ** ** ** ** ** ** ** ** **" at bounding box center [231, 123] width 22 height 7
click at [196, 272] on button "Valider" at bounding box center [195, 269] width 33 height 15
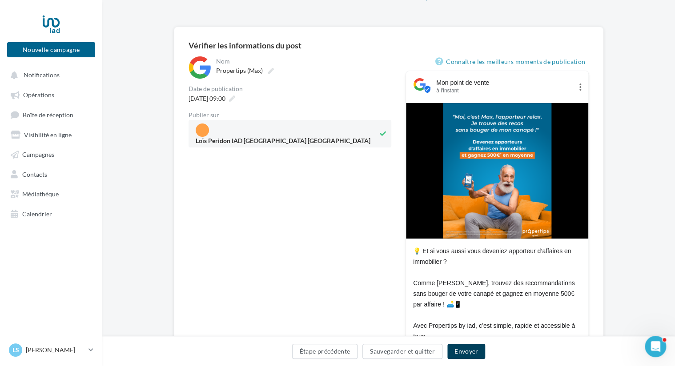
click at [463, 351] on button "Envoyer" at bounding box center [466, 351] width 38 height 15
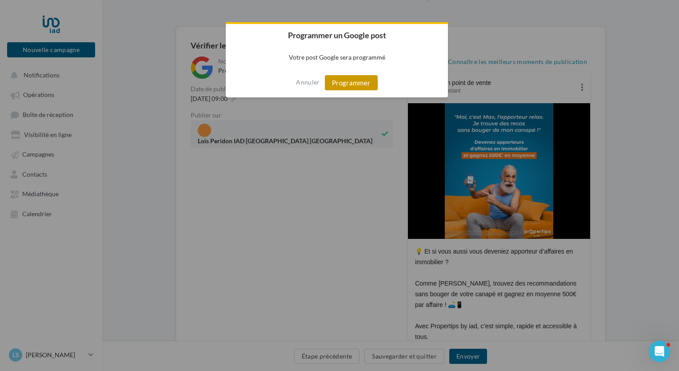
click at [340, 84] on button "Programmer" at bounding box center [351, 82] width 53 height 15
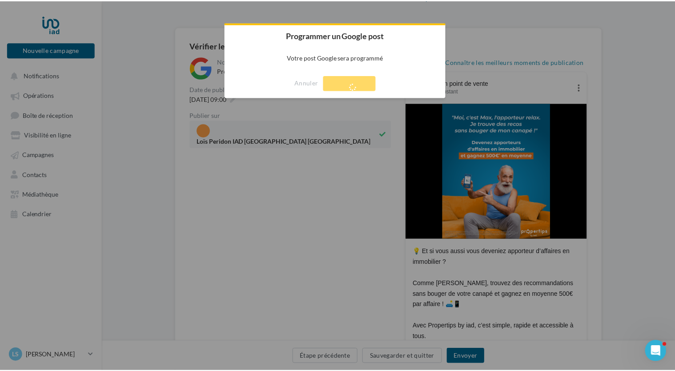
scroll to position [14, 0]
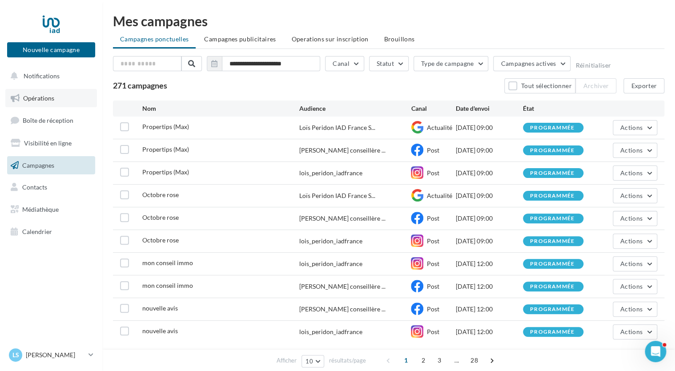
click at [52, 96] on span "Opérations" at bounding box center [38, 98] width 31 height 8
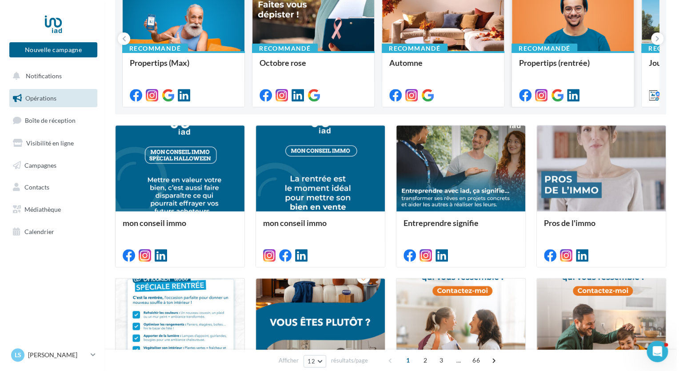
scroll to position [133, 0]
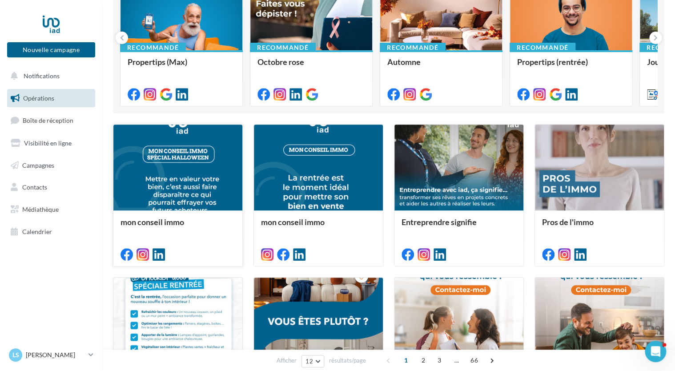
click at [171, 191] on div at bounding box center [177, 167] width 129 height 87
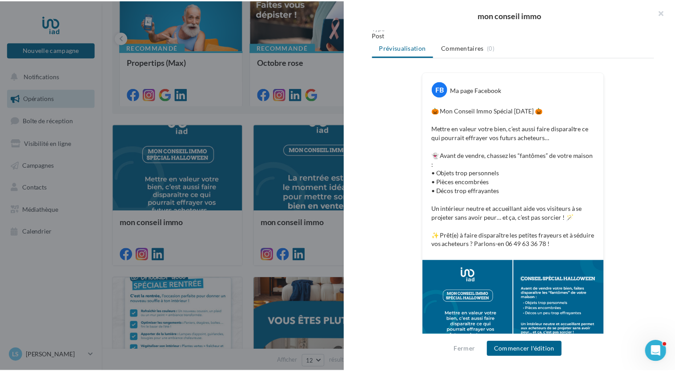
scroll to position [133, 0]
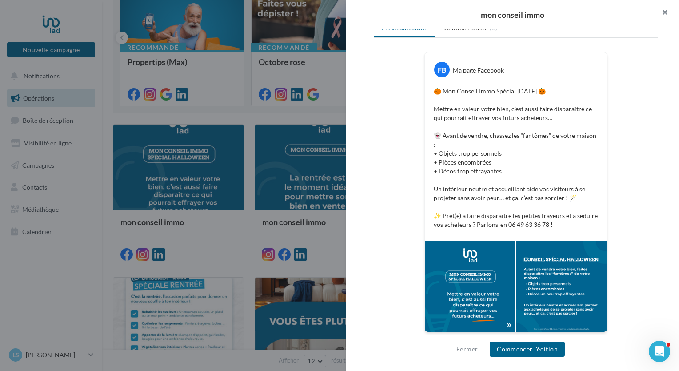
click at [662, 12] on button "button" at bounding box center [662, 13] width 36 height 27
